Goal: Information Seeking & Learning: Learn about a topic

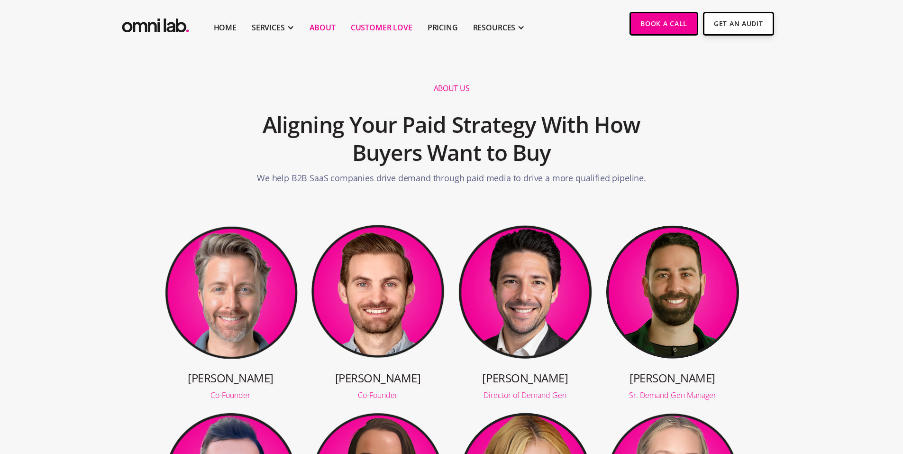
click at [377, 28] on link "Customer Love" at bounding box center [382, 27] width 62 height 11
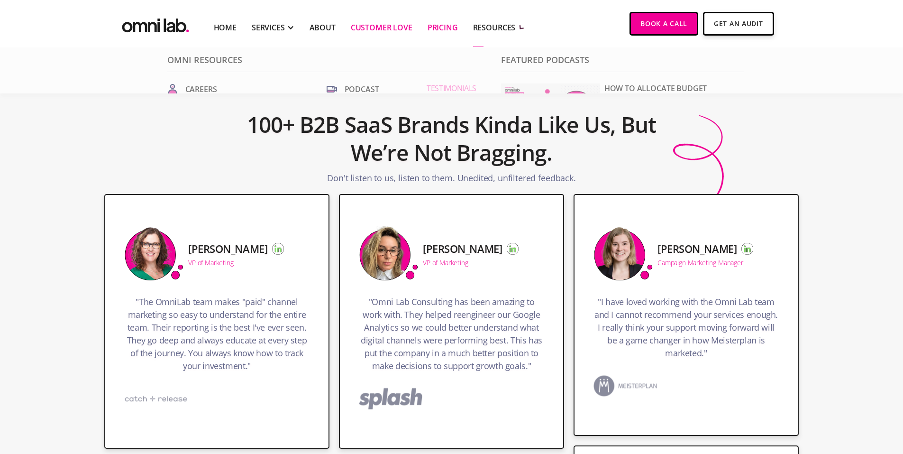
click at [444, 25] on link "Pricing" at bounding box center [443, 27] width 30 height 11
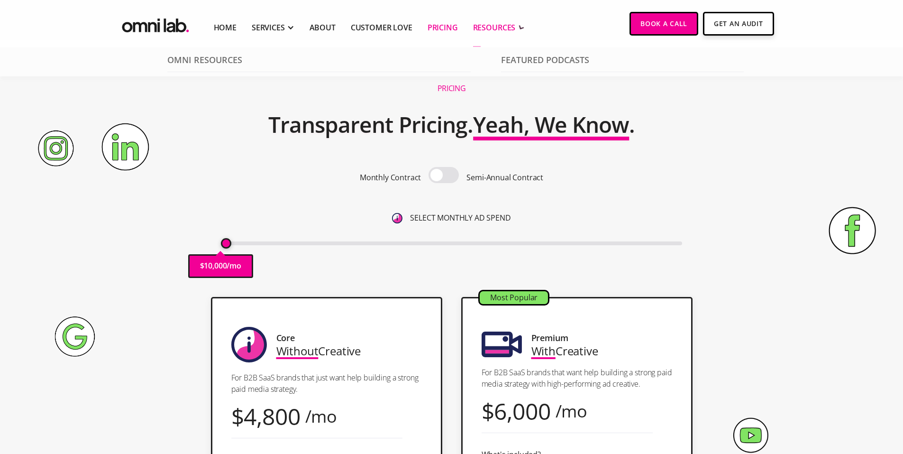
click at [492, 27] on div "RESOURCES" at bounding box center [494, 27] width 43 height 11
click at [221, 25] on link "Home" at bounding box center [225, 27] width 23 height 11
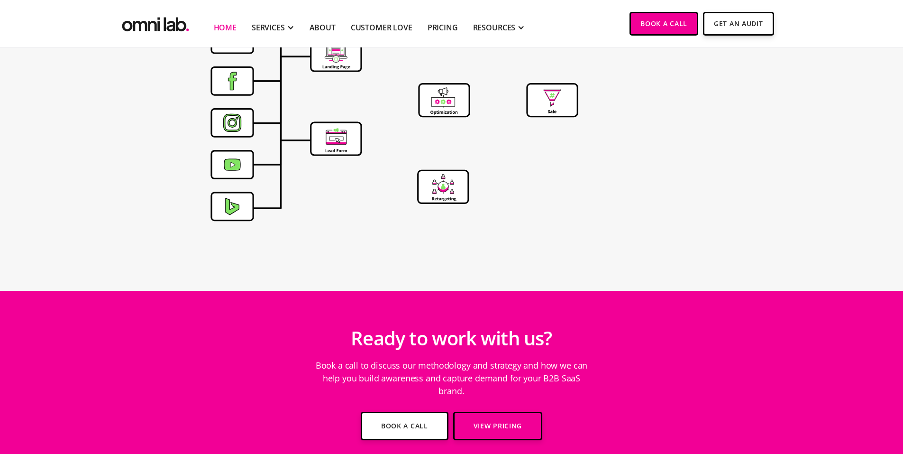
scroll to position [3369, 0]
